Goal: Task Accomplishment & Management: Manage account settings

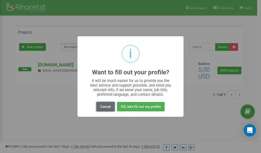
click at [107, 107] on button "Cancel" at bounding box center [105, 106] width 18 height 9
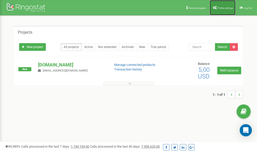
click at [223, 9] on span "Profile settings" at bounding box center [226, 8] width 16 height 3
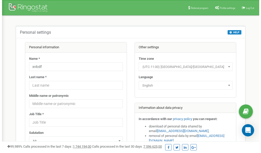
scroll to position [26, 0]
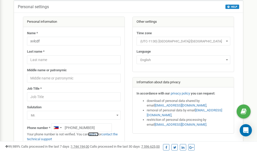
click at [94, 134] on link "verify it" at bounding box center [93, 134] width 10 height 4
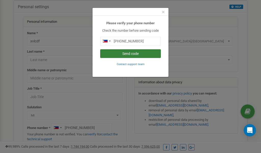
click at [139, 54] on button "Send code" at bounding box center [130, 53] width 61 height 9
